Goal: Information Seeking & Learning: Learn about a topic

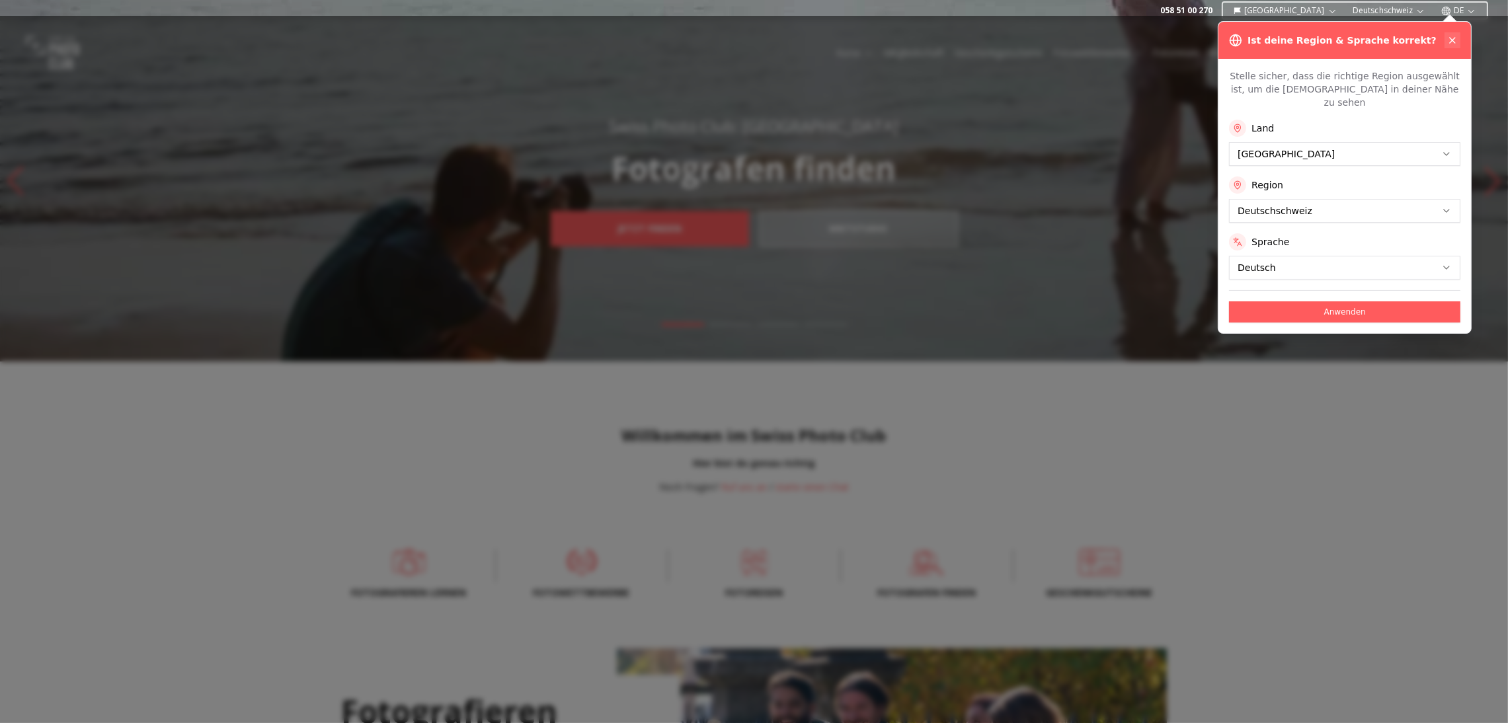
click at [1450, 43] on icon at bounding box center [1452, 40] width 11 height 11
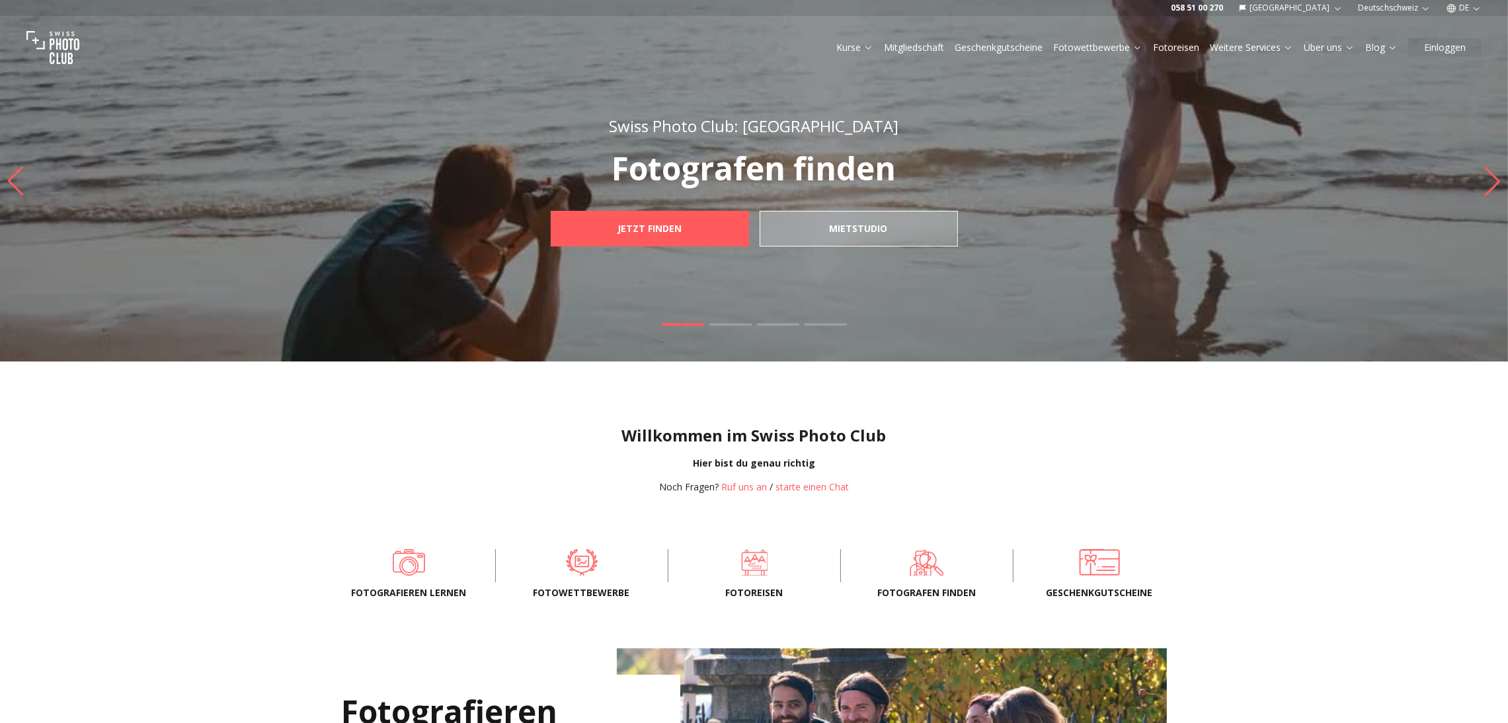
click at [1474, 9] on icon "button" at bounding box center [1476, 8] width 10 height 10
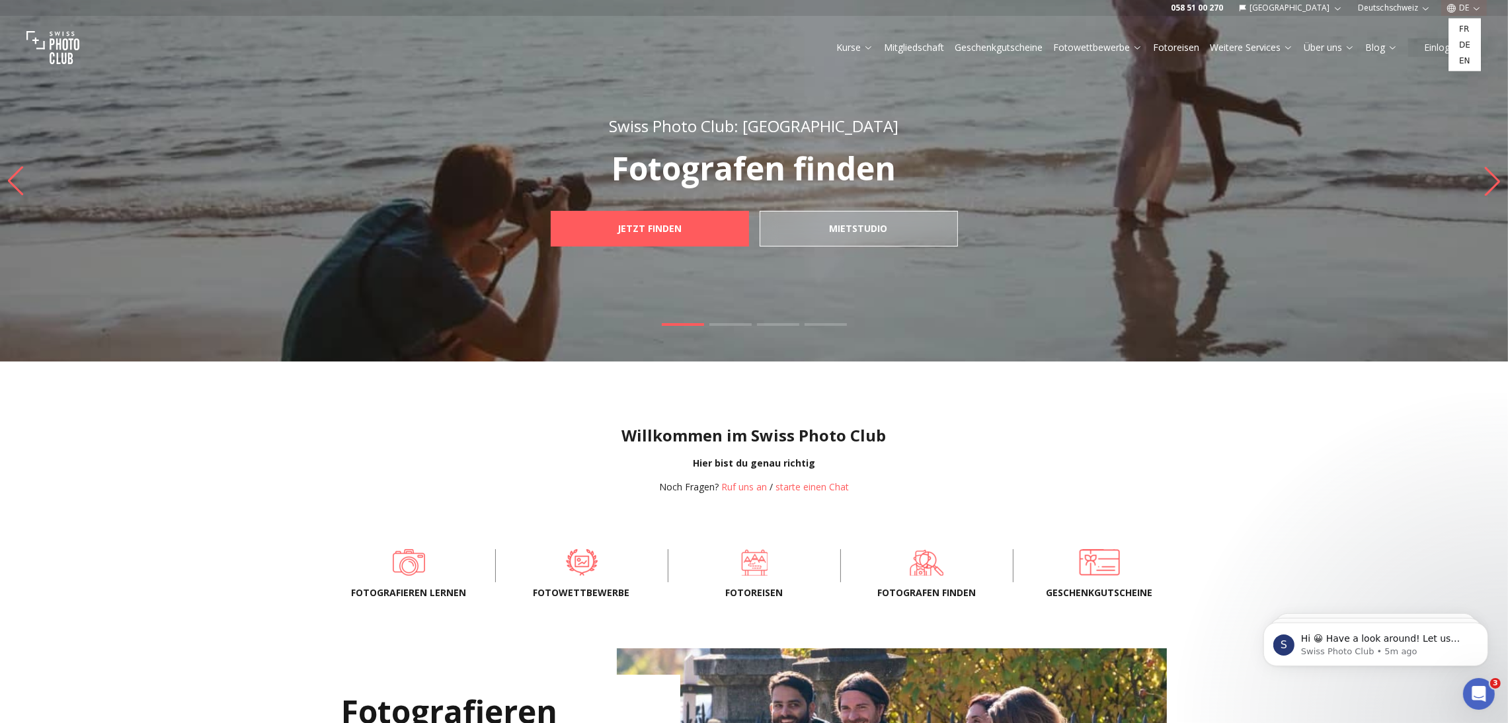
click at [1465, 61] on link "en" at bounding box center [1464, 61] width 27 height 16
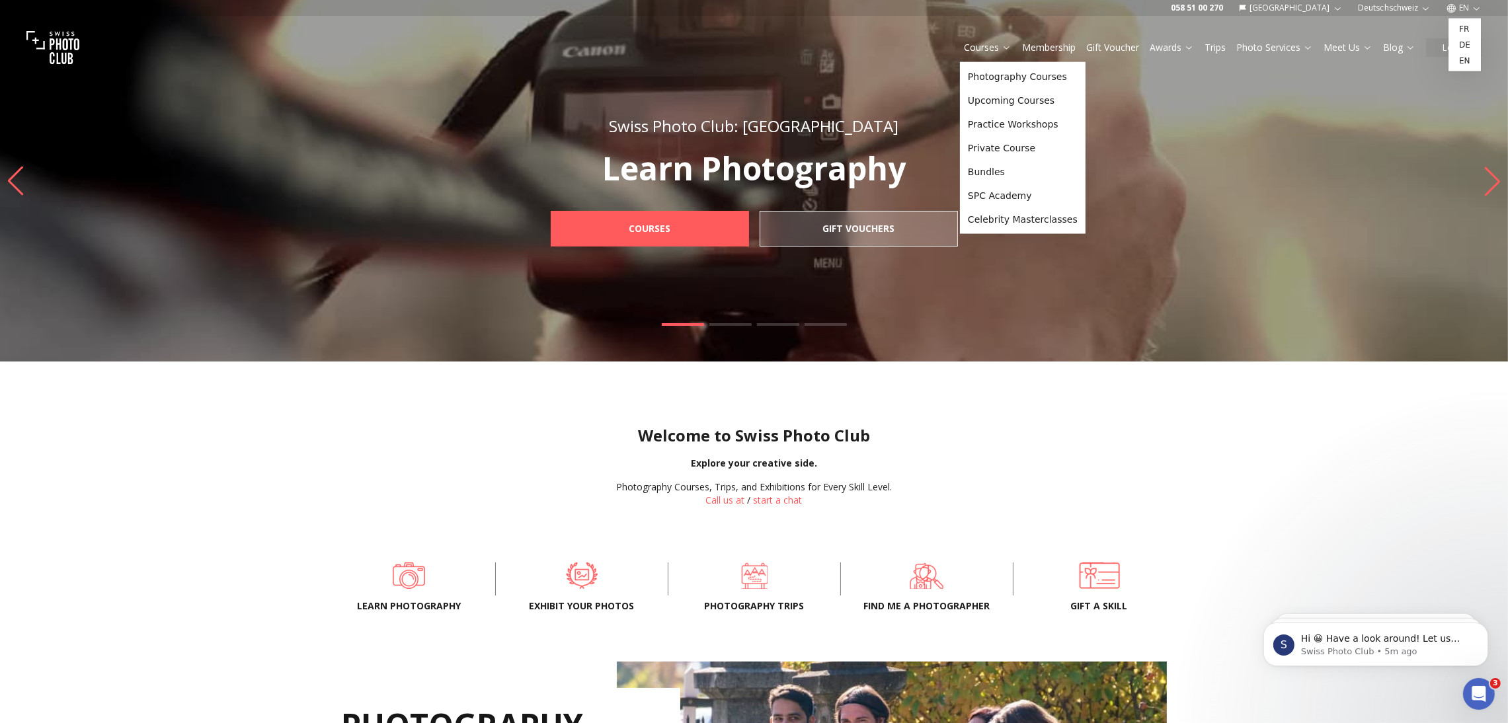
click at [970, 44] on link "Courses" at bounding box center [988, 47] width 48 height 13
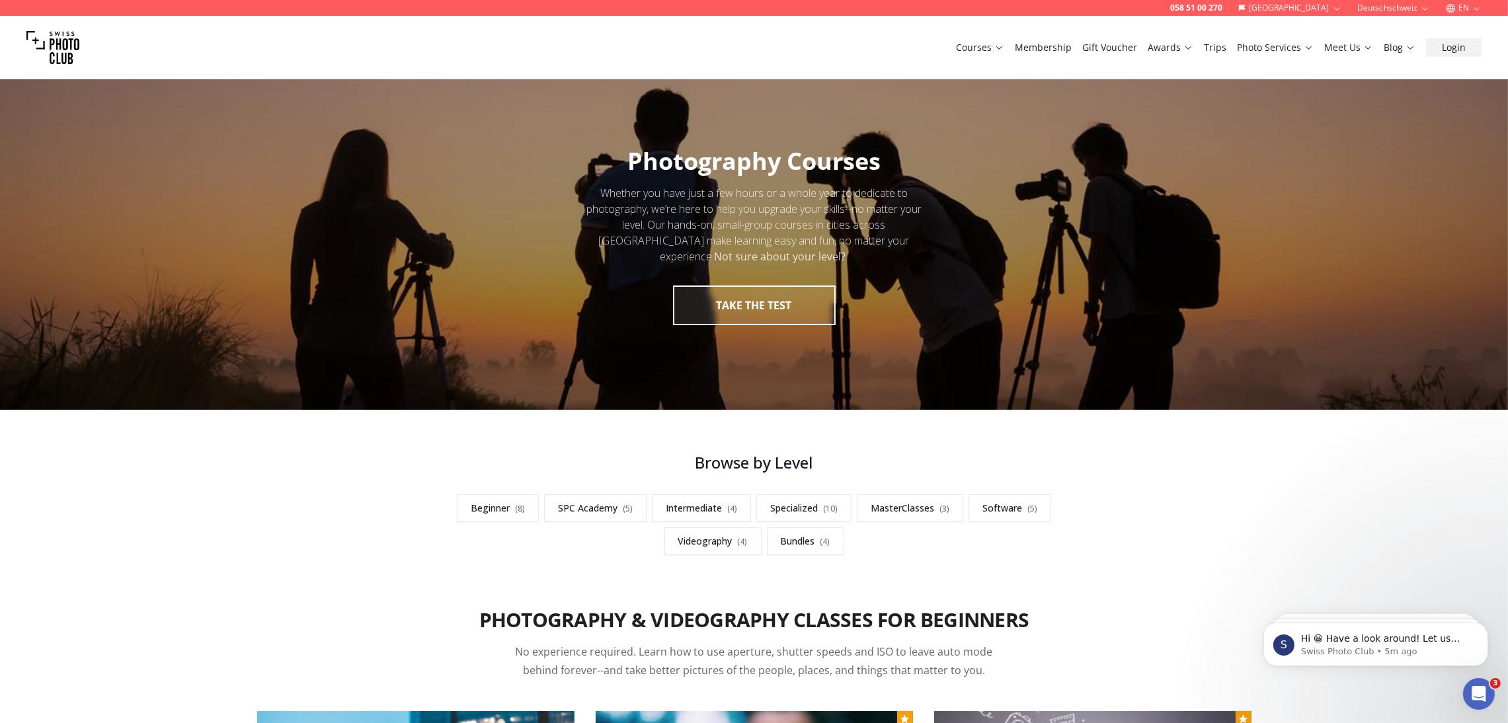
click at [1321, 283] on div at bounding box center [754, 236] width 1508 height 346
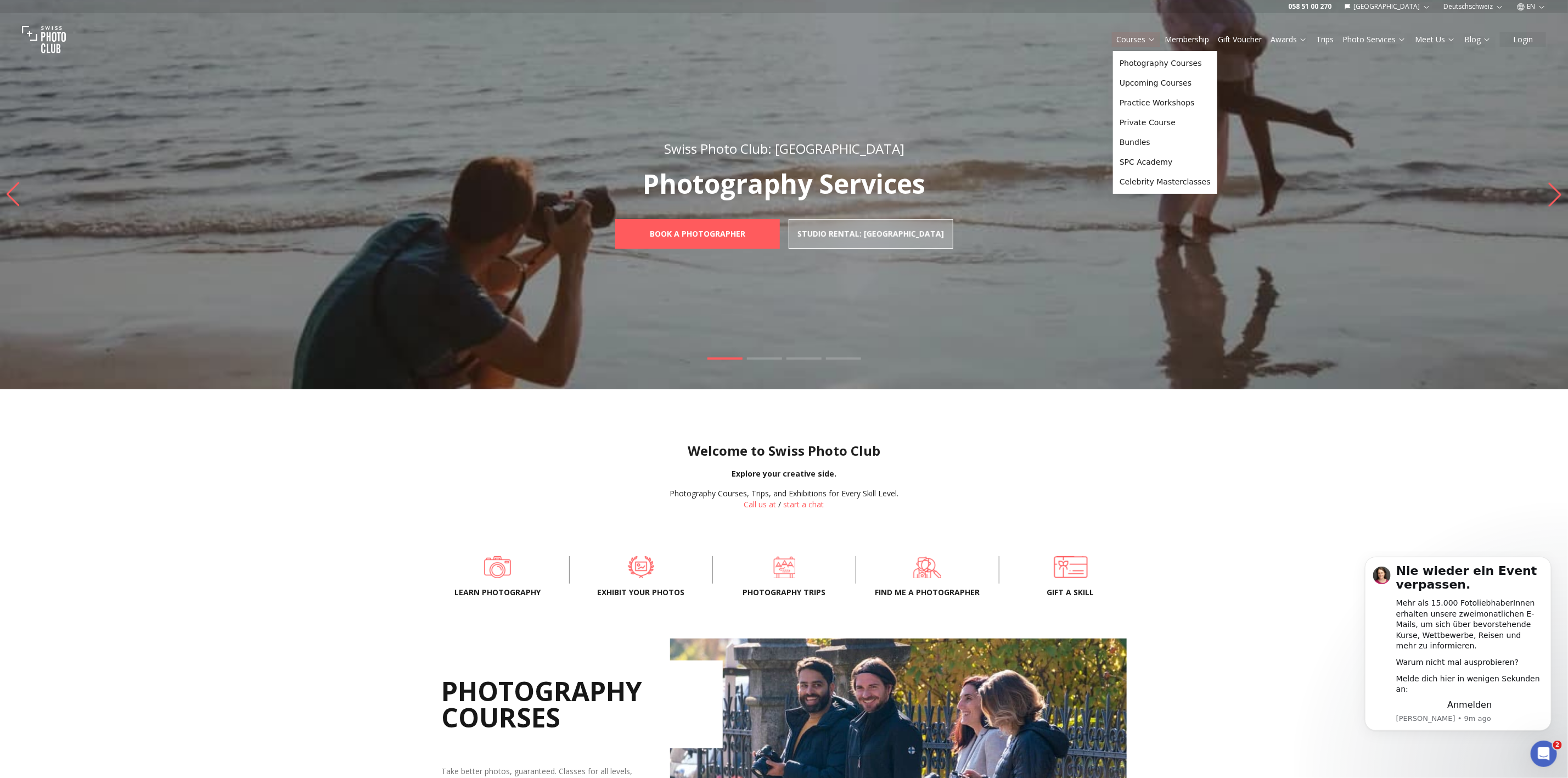
drag, startPoint x: 1087, startPoint y: 37, endPoint x: 1148, endPoint y: 38, distance: 61.0
click at [1148, 38] on div "Courses Membership Gift Voucher Awards Trips Photo Services Meet Us Blog Login" at bounding box center [784, 39] width 1568 height 52
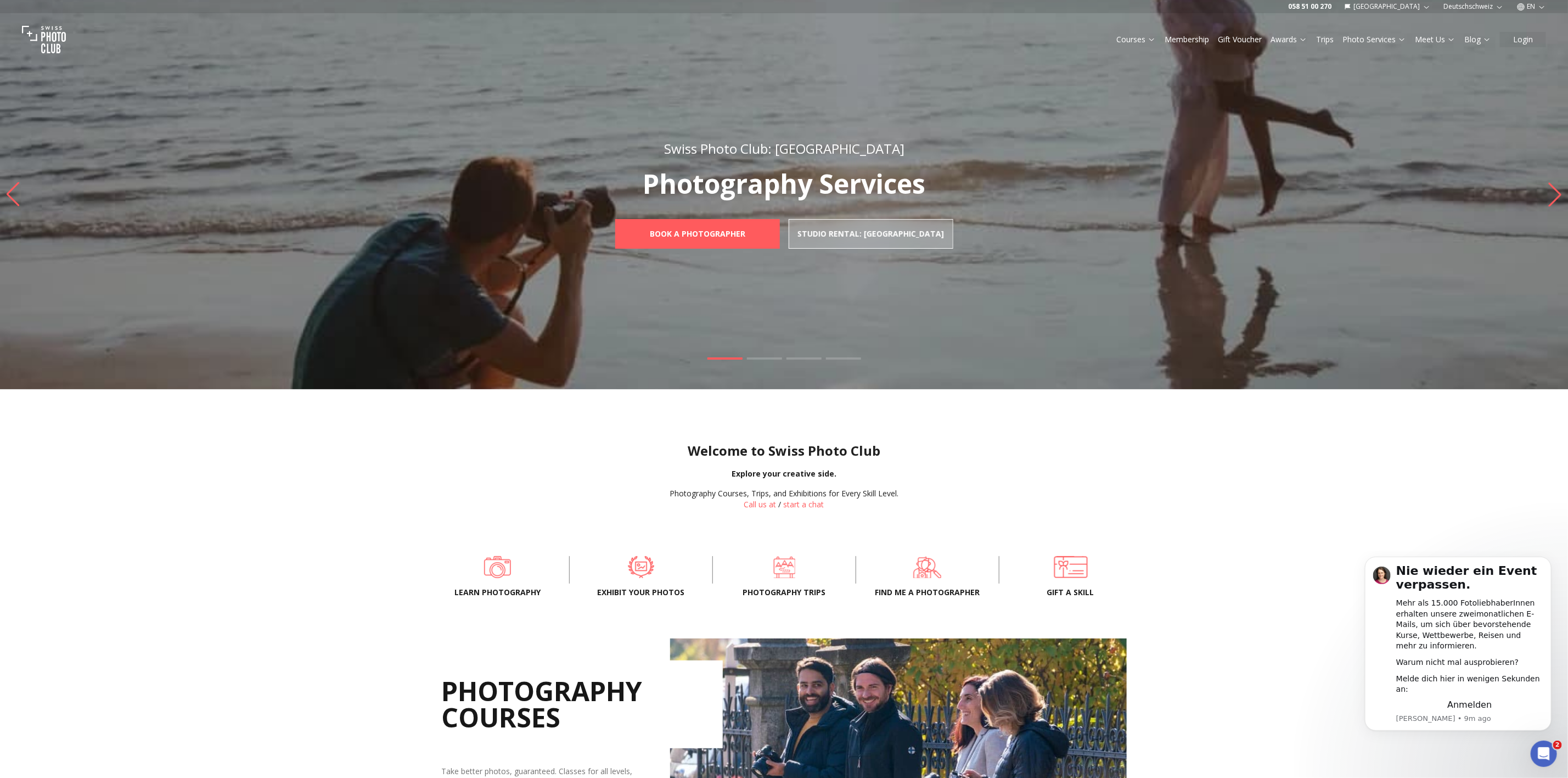
click at [1147, 42] on link "Courses" at bounding box center [1136, 39] width 40 height 11
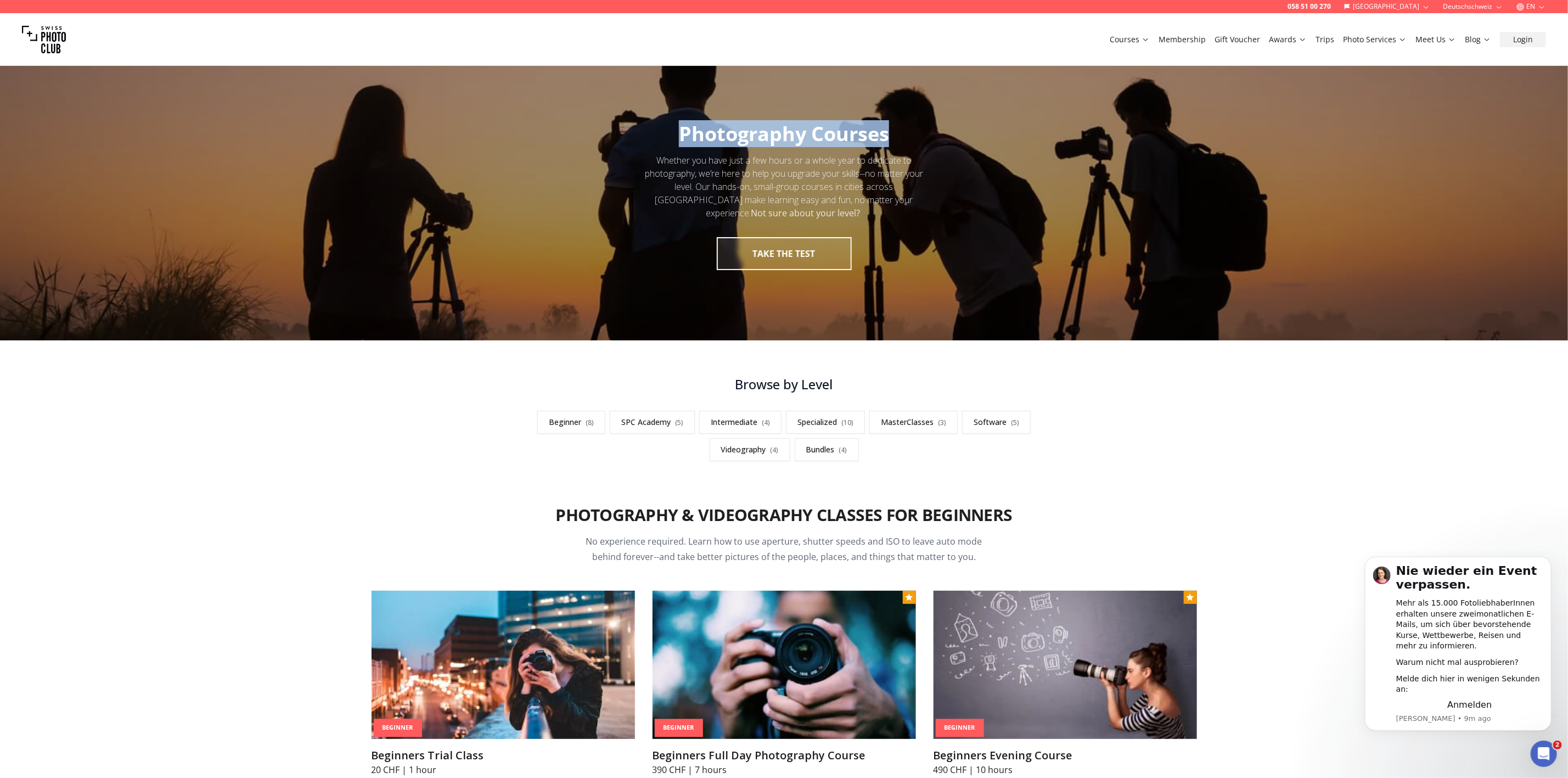
drag, startPoint x: 753, startPoint y: 135, endPoint x: 671, endPoint y: 137, distance: 82.0
click at [671, 137] on h1 "Photography Courses" at bounding box center [784, 134] width 228 height 22
copy span "Photography Courses"
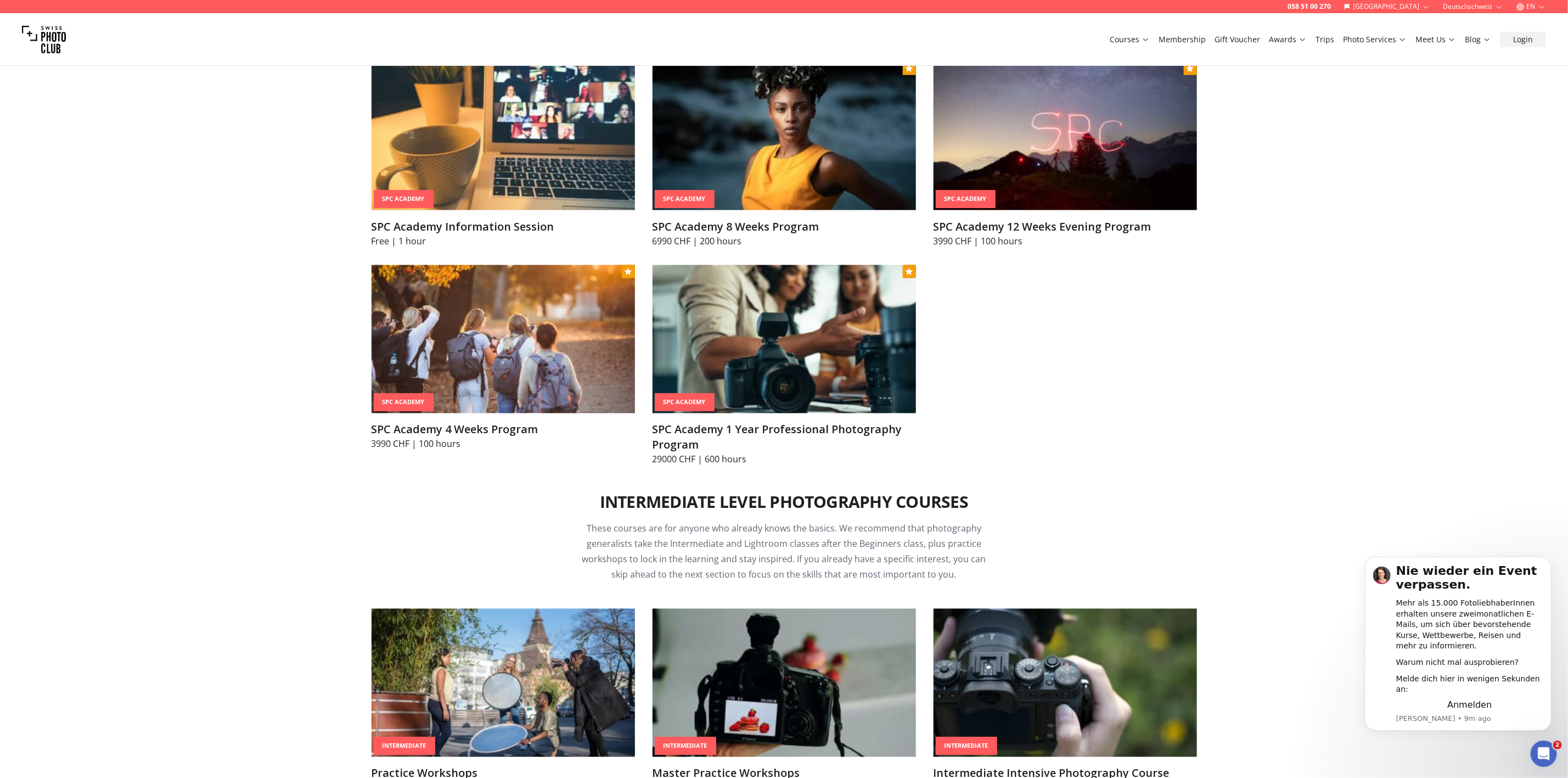
scroll to position [1235, 0]
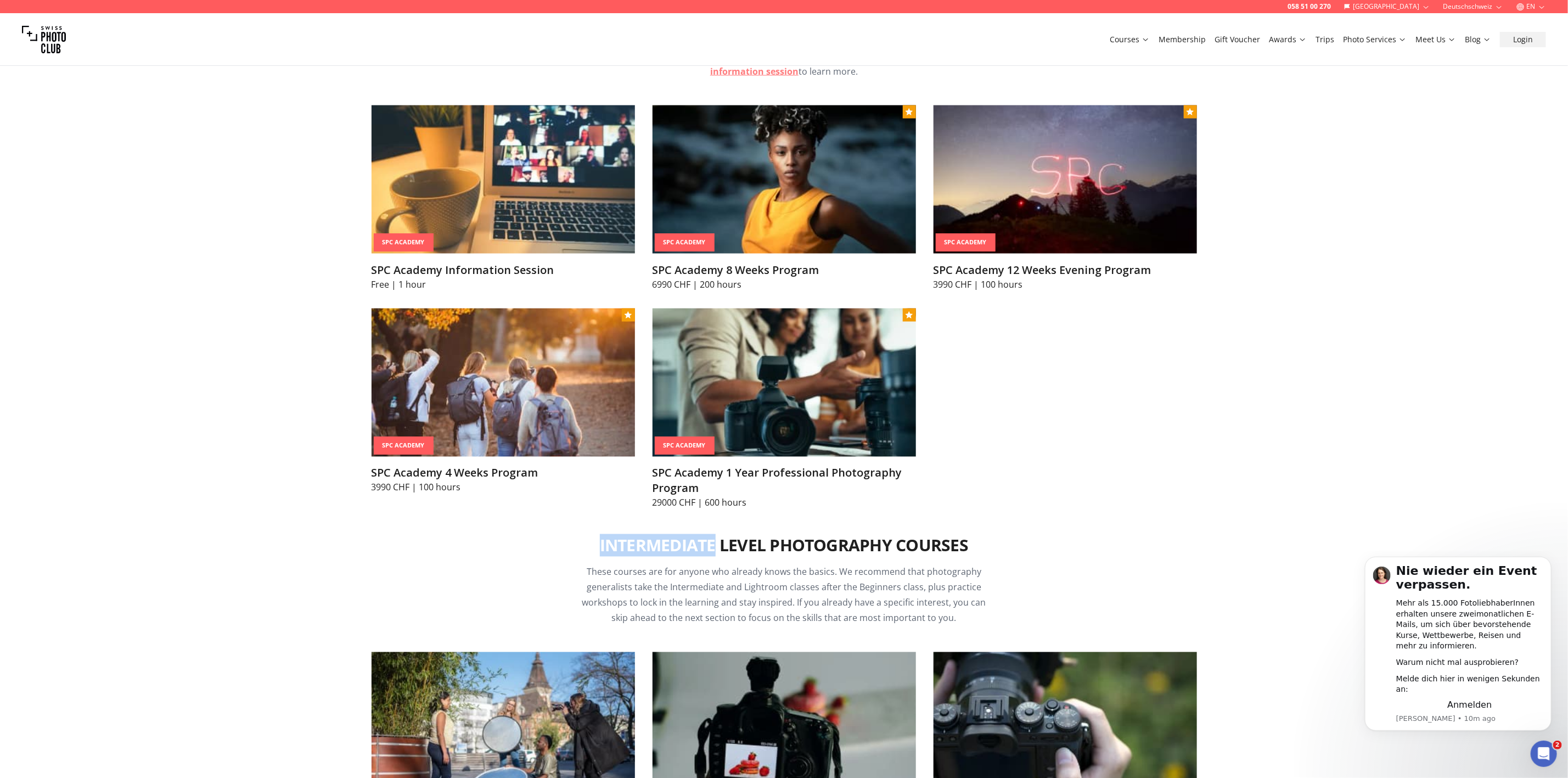
drag, startPoint x: 595, startPoint y: 543, endPoint x: 717, endPoint y: 541, distance: 122.0
click at [717, 541] on div "Intermediate Level Photography Courses These courses are for anyone who already…" at bounding box center [784, 775] width 843 height 531
copy h2 "Intermediate"
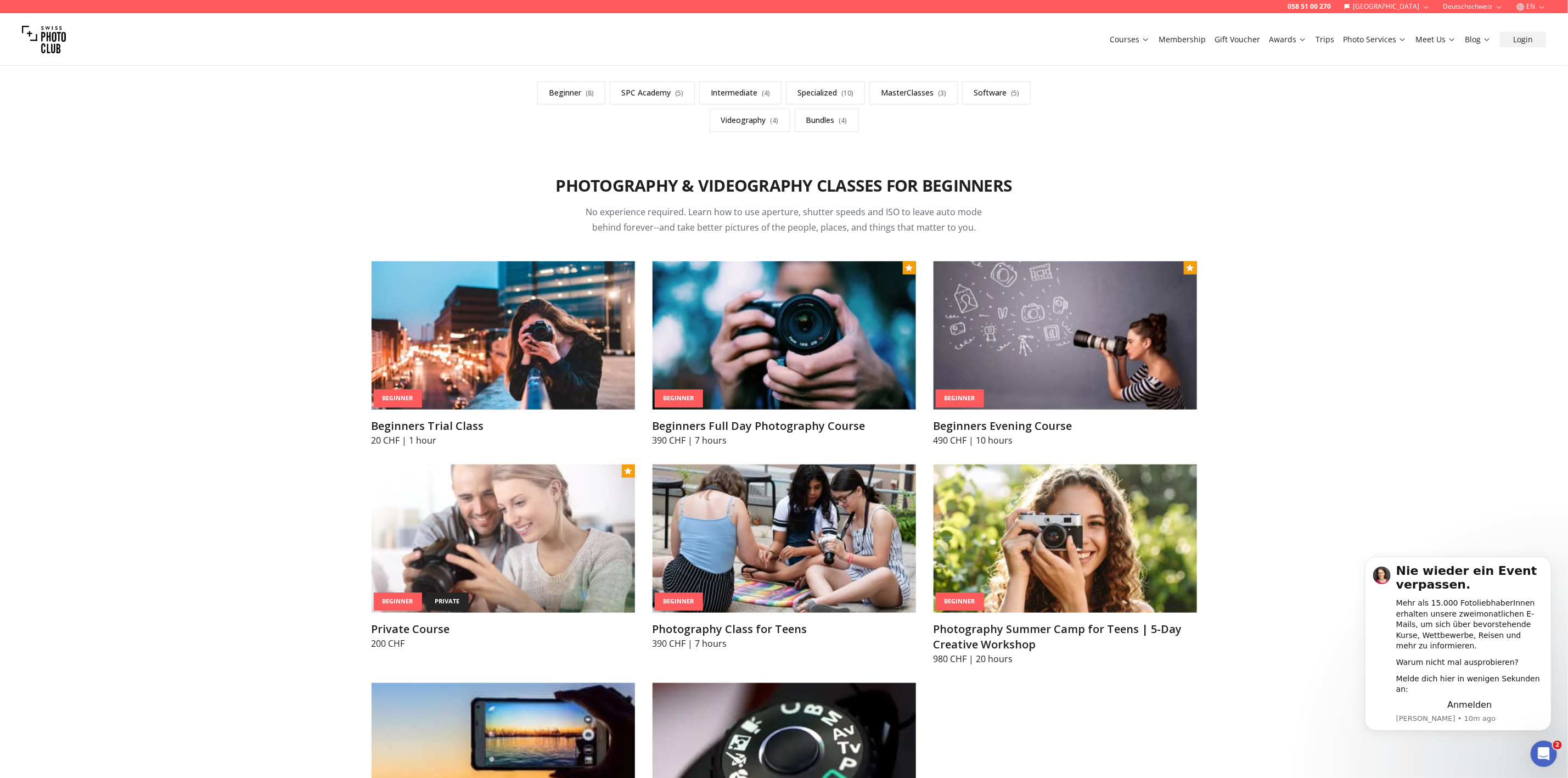
scroll to position [0, 0]
